Goal: Check status: Check status

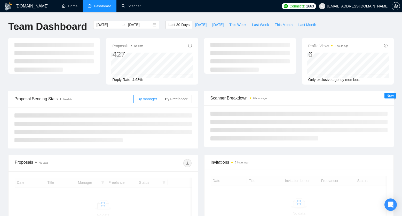
click at [163, 12] on div "[DOMAIN_NAME] Home Dashboard Scanner Connects: 1663 [EMAIL_ADDRESS][DOMAIN_NAME…" at bounding box center [201, 142] width 402 height 284
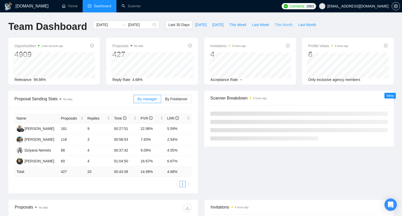
click at [283, 23] on span "This Month" at bounding box center [284, 25] width 18 height 6
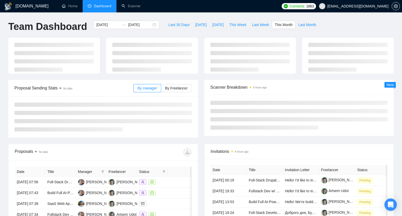
type input "[DATE]"
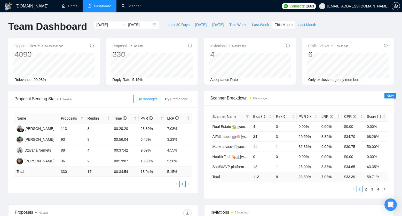
click at [195, 32] on div "Last 30 Days [DATE] [DATE] This Week Last Week This Month Last Month" at bounding box center [242, 29] width 160 height 17
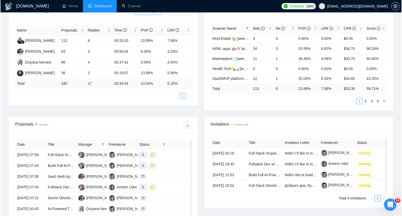
scroll to position [99, 0]
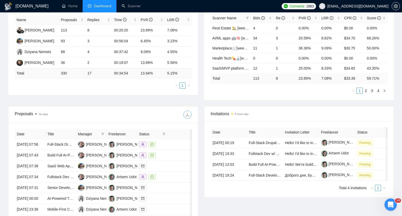
click at [190, 118] on button "button" at bounding box center [187, 115] width 8 height 8
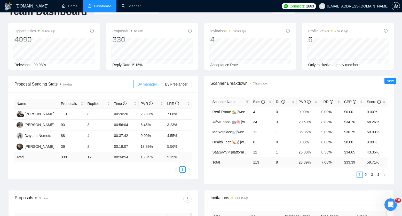
scroll to position [0, 0]
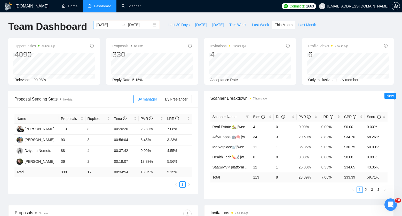
click at [107, 26] on input "[DATE]" at bounding box center [108, 25] width 24 height 6
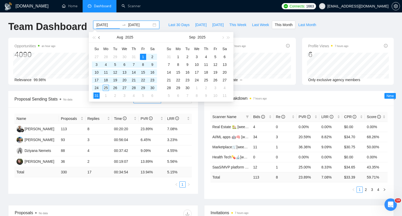
click at [100, 36] on button "button" at bounding box center [100, 37] width 6 height 10
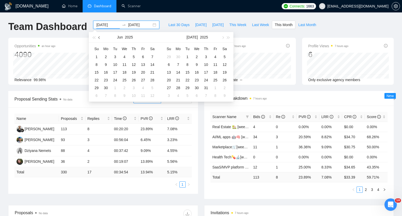
click at [100, 36] on button "button" at bounding box center [100, 37] width 6 height 10
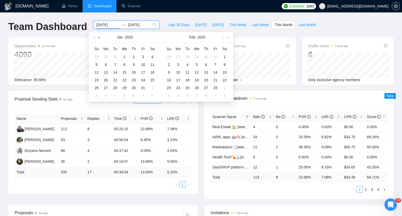
click at [100, 36] on button "button" at bounding box center [100, 37] width 6 height 10
click at [221, 37] on button "button" at bounding box center [223, 37] width 6 height 10
type input "[DATE]"
click at [124, 56] on div "1" at bounding box center [124, 57] width 6 height 6
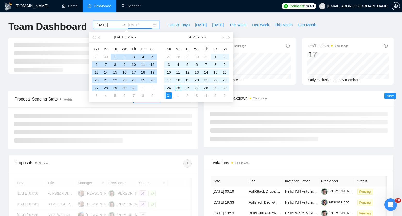
click at [135, 87] on div "31" at bounding box center [134, 88] width 6 height 6
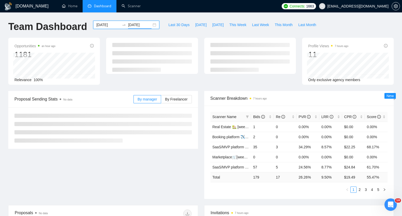
click at [129, 23] on input "[DATE]" at bounding box center [140, 25] width 24 height 6
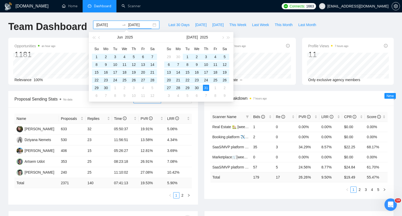
click at [103, 37] on div "[DATE]" at bounding box center [125, 37] width 45 height 10
click at [101, 38] on button "button" at bounding box center [100, 37] width 6 height 10
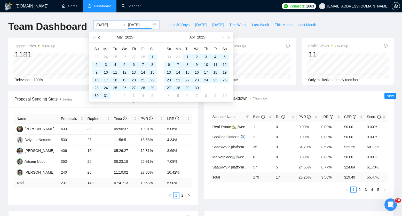
click at [101, 38] on button "button" at bounding box center [100, 37] width 6 height 10
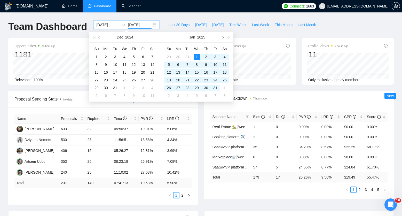
click at [221, 37] on button "button" at bounding box center [223, 37] width 6 height 10
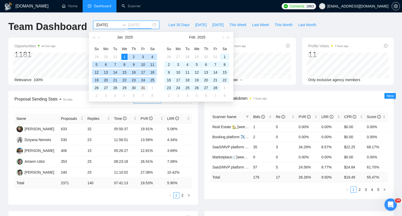
type input "[DATE]"
click at [145, 87] on div "31" at bounding box center [143, 88] width 6 height 6
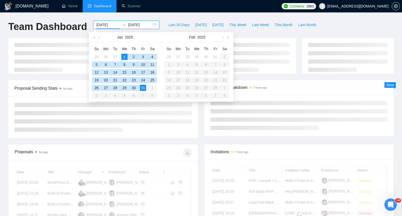
type input "[DATE]"
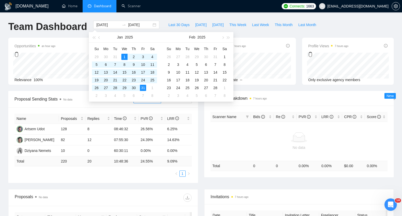
click at [67, 37] on div "Team Dashboard" at bounding box center [47, 29] width 85 height 17
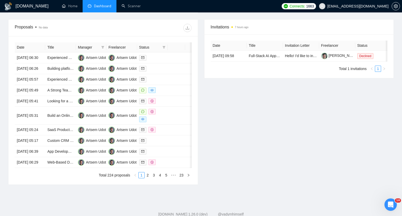
scroll to position [182, 0]
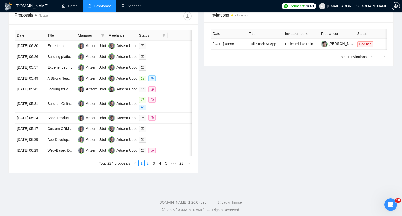
click at [146, 166] on link "2" at bounding box center [148, 163] width 6 height 6
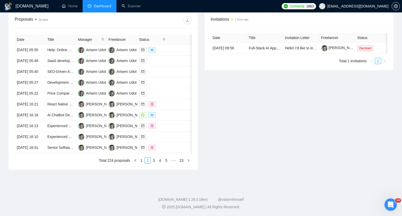
scroll to position [43, 0]
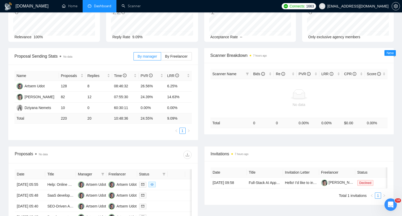
click at [205, 100] on div "Scanner Name Bids Re PVR LRR CPR Score No data Total 0 0 0.00 % 0.00 % $ 0.00 0…" at bounding box center [299, 99] width 190 height 72
click at [201, 76] on div "Proposal Sending Stats No data By manager By Freelancer Name Proposals Replies …" at bounding box center [103, 94] width 196 height 92
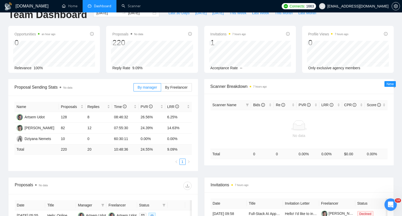
scroll to position [0, 0]
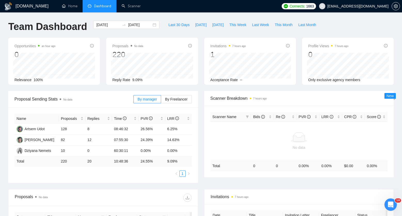
click at [131, 33] on div "[DATE] [DATE]" at bounding box center [126, 29] width 72 height 17
